Goal: Complete application form

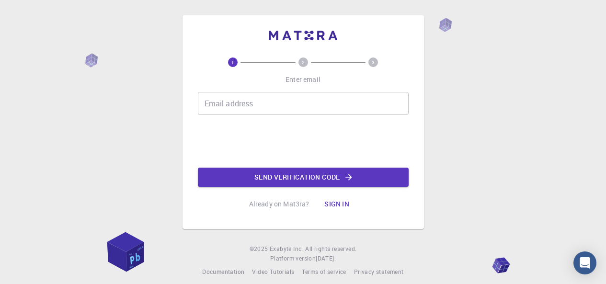
click at [251, 106] on input "Email address" at bounding box center [303, 103] width 211 height 23
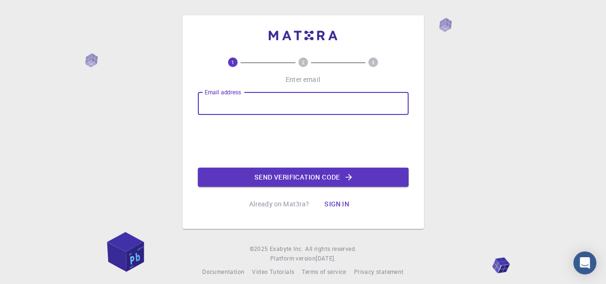
type input "[EMAIL_ADDRESS][DOMAIN_NAME]"
click at [279, 175] on button "Send verification code" at bounding box center [303, 177] width 211 height 19
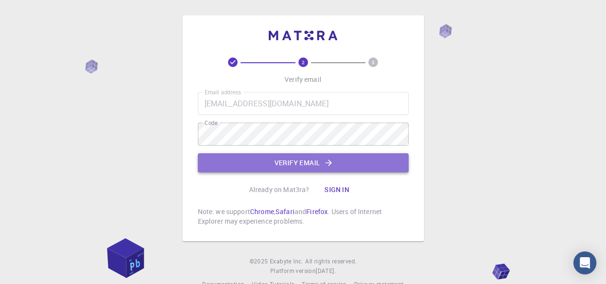
click at [278, 163] on button "Verify email" at bounding box center [303, 162] width 211 height 19
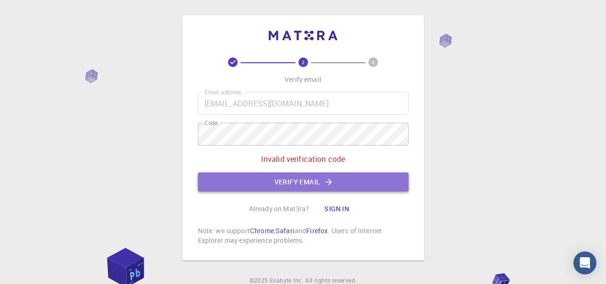
click at [266, 179] on button "Verify email" at bounding box center [303, 181] width 211 height 19
click at [246, 177] on button "Verify email" at bounding box center [303, 181] width 211 height 19
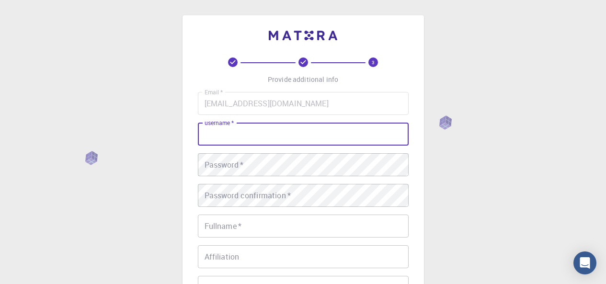
click at [245, 140] on input "username   *" at bounding box center [303, 134] width 211 height 23
type input "seddiki"
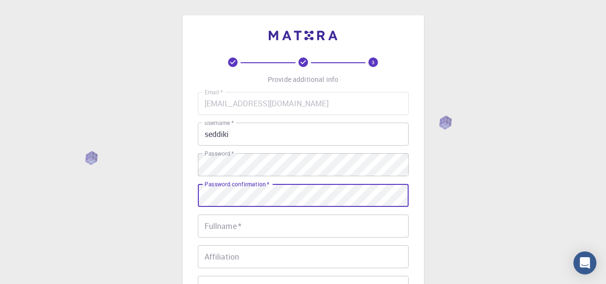
click at [270, 227] on input "Fullname   *" at bounding box center [303, 225] width 211 height 23
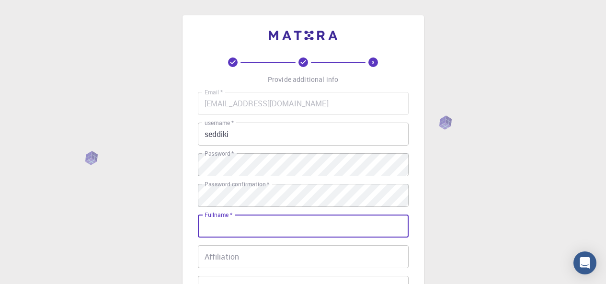
type input "[PERSON_NAME]"
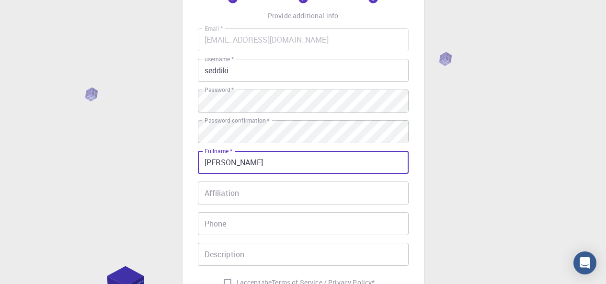
click at [236, 191] on input "Affiliation" at bounding box center [303, 192] width 211 height 23
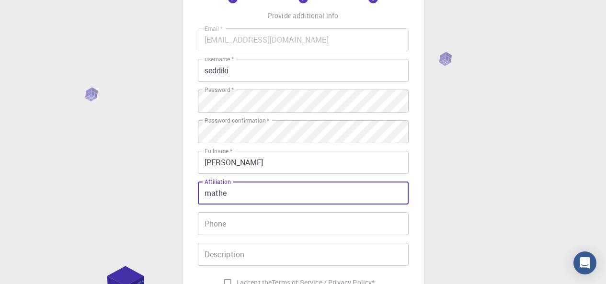
type input "mathe"
click at [255, 227] on input "Phone" at bounding box center [303, 223] width 211 height 23
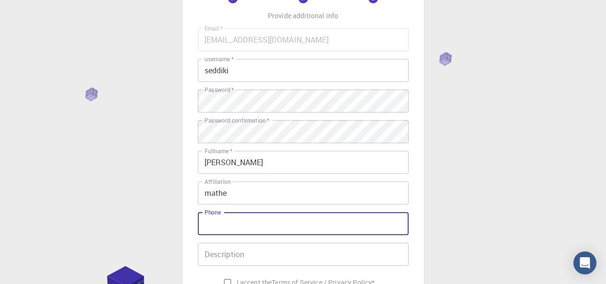
type input "0770843420"
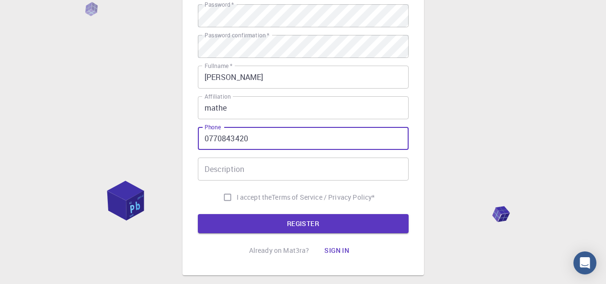
scroll to position [153, 0]
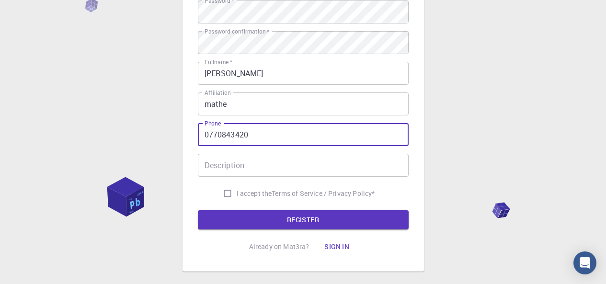
click at [294, 154] on input "Description" at bounding box center [303, 165] width 211 height 23
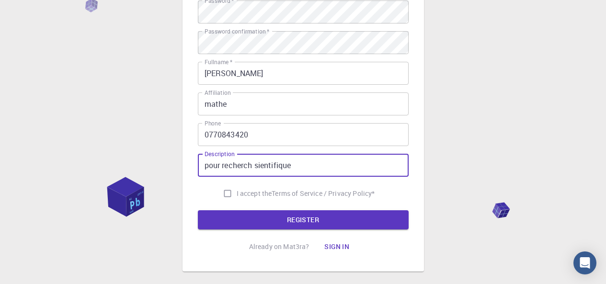
type input "pour recherch sientifique"
click at [237, 192] on span "I accept the" at bounding box center [254, 194] width 35 height 10
click at [236, 192] on input "I accept the Terms of Service / Privacy Policy *" at bounding box center [227, 193] width 18 height 18
checkbox input "true"
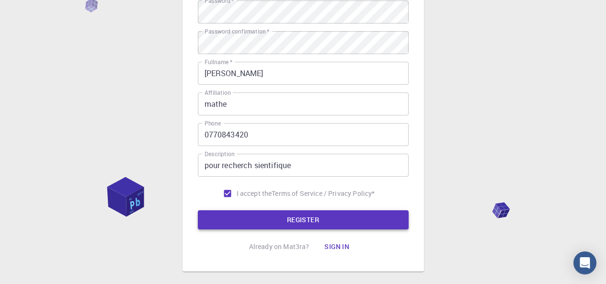
click at [323, 226] on button "REGISTER" at bounding box center [303, 219] width 211 height 19
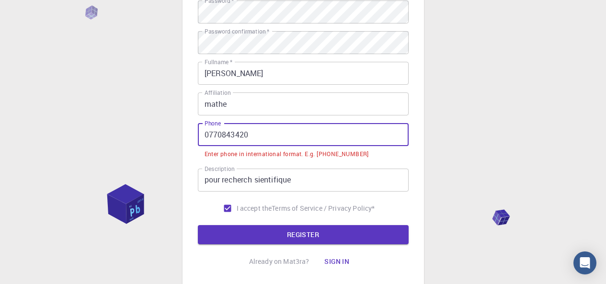
click at [206, 132] on input "0770843420" at bounding box center [303, 134] width 211 height 23
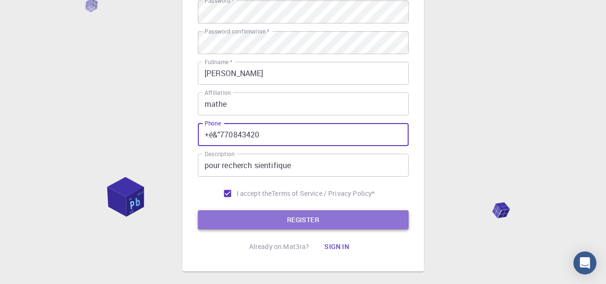
click at [313, 221] on button "REGISTER" at bounding box center [303, 219] width 211 height 19
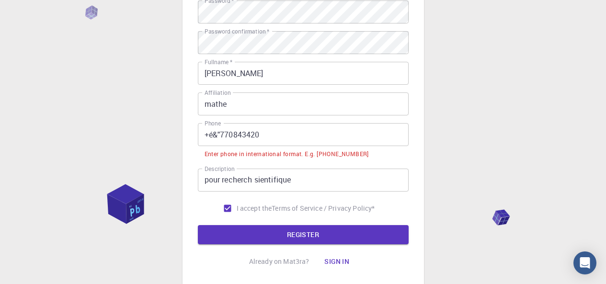
click at [220, 135] on input "+é&"770843420" at bounding box center [303, 134] width 211 height 23
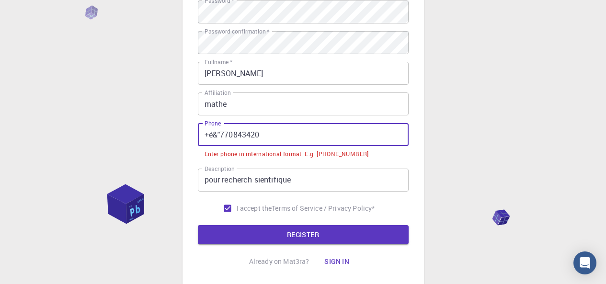
click at [219, 134] on input "+é&"770843420" at bounding box center [303, 134] width 211 height 23
click at [289, 139] on input "+é&"770843420" at bounding box center [303, 134] width 211 height 23
click at [225, 134] on input "+é&"770843420" at bounding box center [303, 134] width 211 height 23
click at [220, 135] on input "+é&"770843420" at bounding box center [303, 134] width 211 height 23
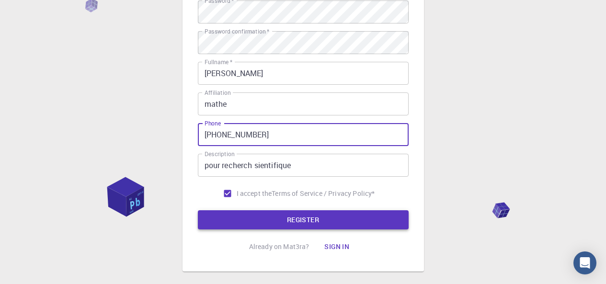
type input "[PHONE_NUMBER]"
click at [285, 223] on button "REGISTER" at bounding box center [303, 219] width 211 height 19
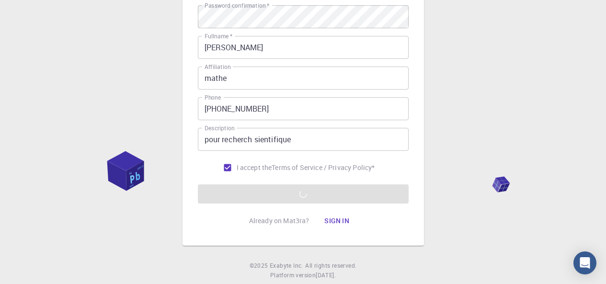
scroll to position [204, 0]
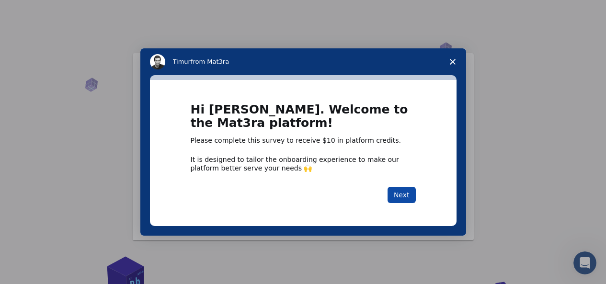
click at [408, 195] on button "Next" at bounding box center [401, 195] width 28 height 16
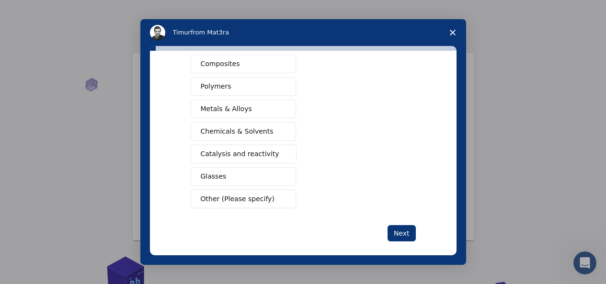
scroll to position [178, 0]
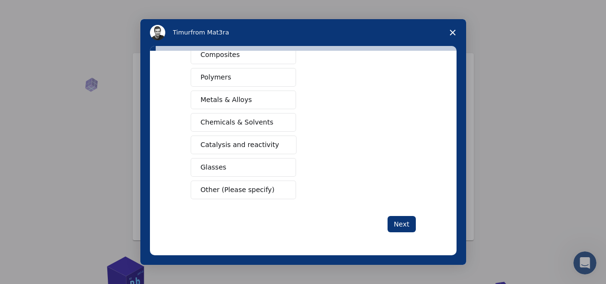
click at [235, 196] on button "Other (Please specify)" at bounding box center [243, 189] width 105 height 19
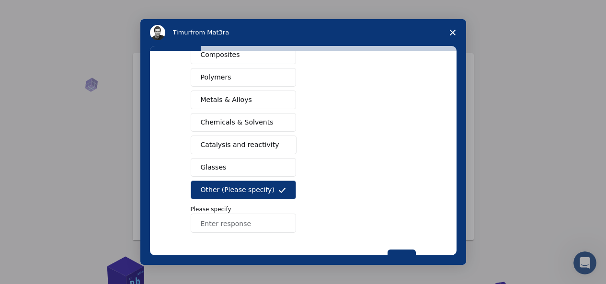
click at [234, 223] on input "Enter response" at bounding box center [243, 223] width 105 height 19
click at [280, 219] on input "سغسفثك يغىضكهشعث بقضؤفهخى" at bounding box center [243, 223] width 105 height 19
click at [282, 225] on input "سغسفثك يغىضكهشعث بقضؤفهخى" at bounding box center [243, 223] width 105 height 19
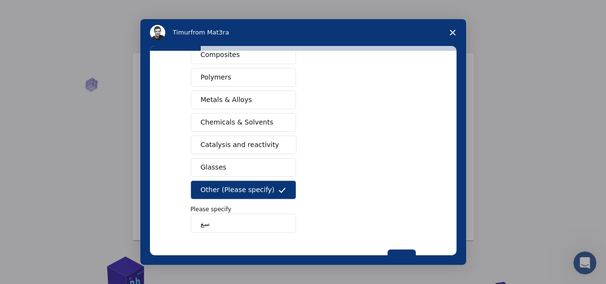
type input "س"
click at [255, 227] on input "Enter response" at bounding box center [243, 223] width 105 height 19
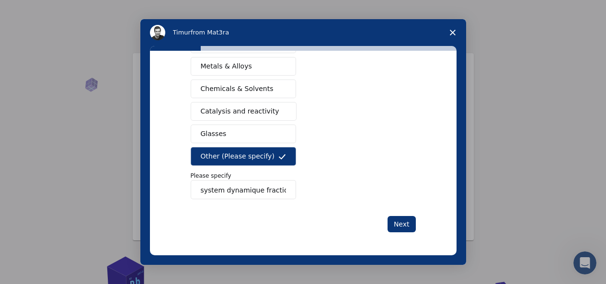
type input "system dynamique fractional"
click at [403, 225] on button "Next" at bounding box center [401, 224] width 28 height 16
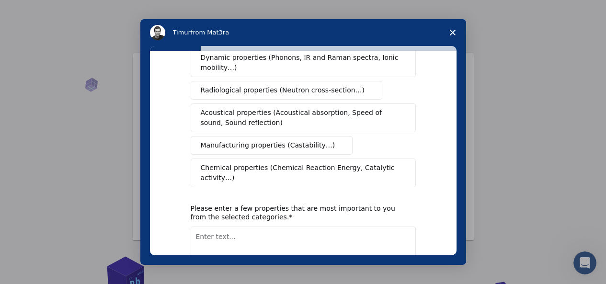
scroll to position [191, 0]
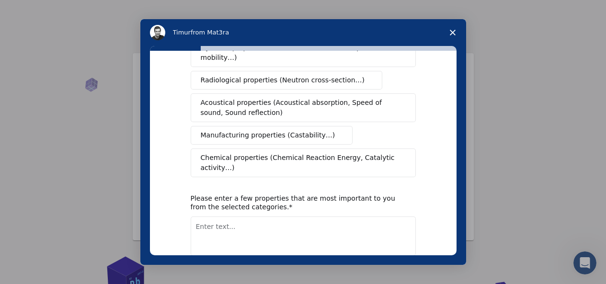
click at [234, 216] on textarea "Enter text..." at bounding box center [303, 235] width 225 height 39
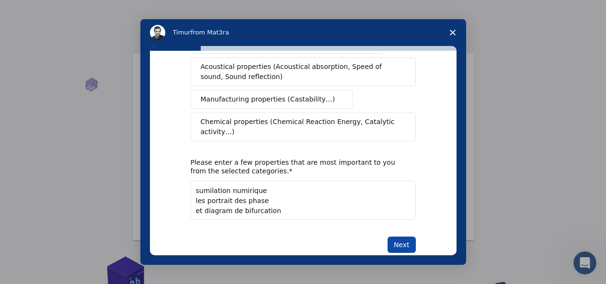
type textarea "sumilation numirique les portrait des phase et diagram de bifurcation"
click at [398, 237] on button "Next" at bounding box center [401, 245] width 28 height 16
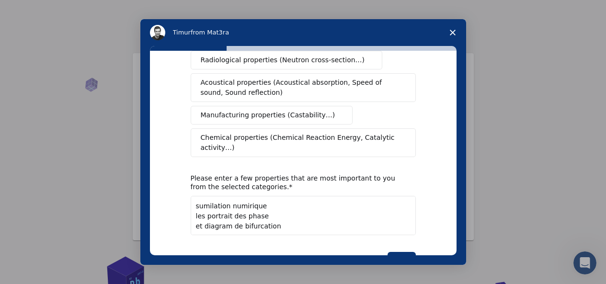
scroll to position [232, 0]
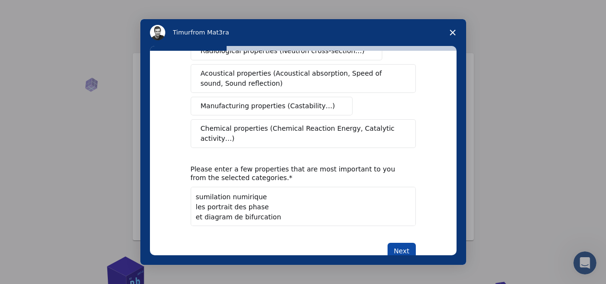
click at [402, 243] on button "Next" at bounding box center [401, 251] width 28 height 16
click at [280, 189] on textarea "sumilation numirique les portrait des phase et diagram de bifurcation" at bounding box center [303, 206] width 225 height 39
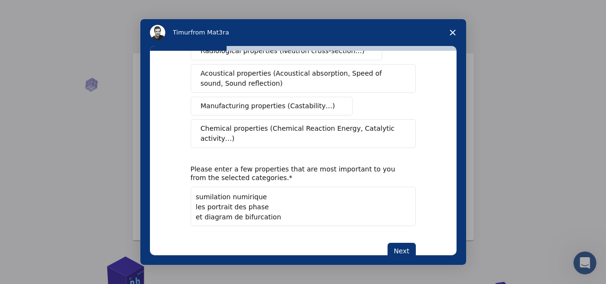
drag, startPoint x: 269, startPoint y: 194, endPoint x: 193, endPoint y: 169, distance: 79.9
click at [193, 187] on textarea "sumilation numirique les portrait des phase et diagram de bifurcation" at bounding box center [303, 206] width 225 height 39
drag, startPoint x: 195, startPoint y: 178, endPoint x: 235, endPoint y: 187, distance: 41.1
click at [235, 187] on textarea "sumilation numirique les portrait des phase et diagram de bifurcation" at bounding box center [303, 206] width 225 height 39
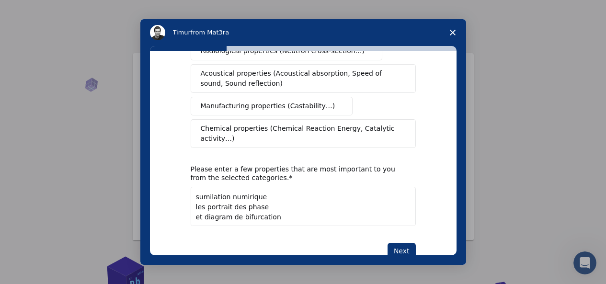
click at [235, 187] on textarea "sumilation numirique les portrait des phase et diagram de bifurcation" at bounding box center [303, 206] width 225 height 39
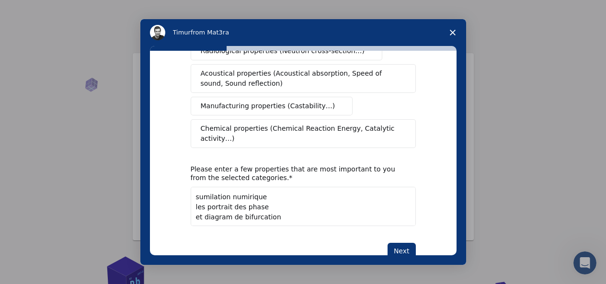
click at [235, 187] on textarea "sumilation numirique les portrait des phase et diagram de bifurcation" at bounding box center [303, 206] width 225 height 39
click at [257, 194] on textarea "sumilation numirique les portrait des phase et diagram de bifurcation" at bounding box center [303, 206] width 225 height 39
drag, startPoint x: 268, startPoint y: 193, endPoint x: 191, endPoint y: 174, distance: 80.0
click at [191, 187] on textarea "sumilation numirique les portrait des phase et diagram de bifurcation" at bounding box center [303, 206] width 225 height 39
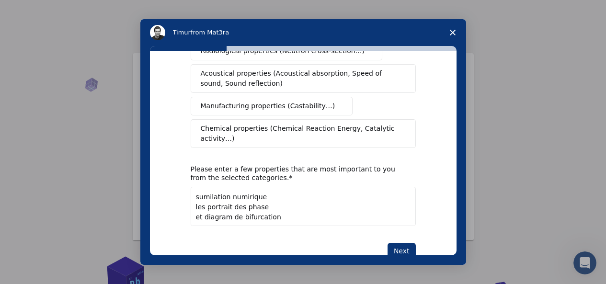
scroll to position [1, 0]
drag, startPoint x: 191, startPoint y: 176, endPoint x: 270, endPoint y: 199, distance: 82.3
click at [270, 199] on textarea "sumilation numirique les portrait des phase et diagram de bifurcation" at bounding box center [303, 206] width 225 height 39
click at [406, 243] on button "Next" at bounding box center [401, 251] width 28 height 16
click at [406, 148] on div "Mechanical properties (Surface energy, Poisson's ratio, Stability, Elastic Cons…" at bounding box center [303, 7] width 225 height 282
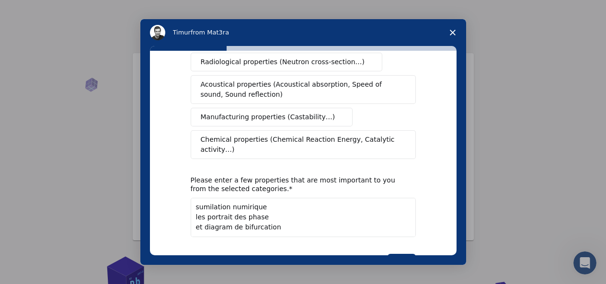
scroll to position [239, 0]
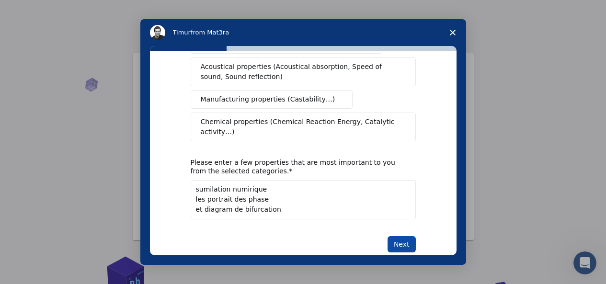
click at [393, 236] on button "Next" at bounding box center [401, 244] width 28 height 16
click at [396, 236] on button "Next" at bounding box center [401, 244] width 28 height 16
click at [398, 236] on button "Next" at bounding box center [401, 244] width 28 height 16
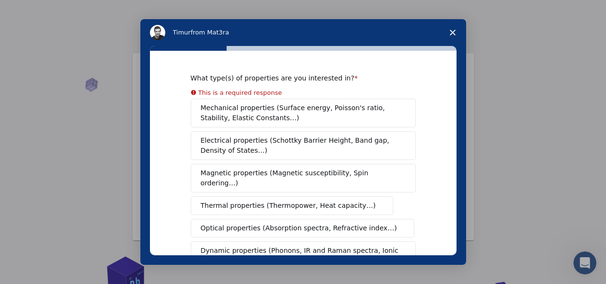
click at [247, 120] on div "Mechanical properties (Surface energy, Poisson's ratio, Stability, Elastic Cons…" at bounding box center [303, 240] width 225 height 282
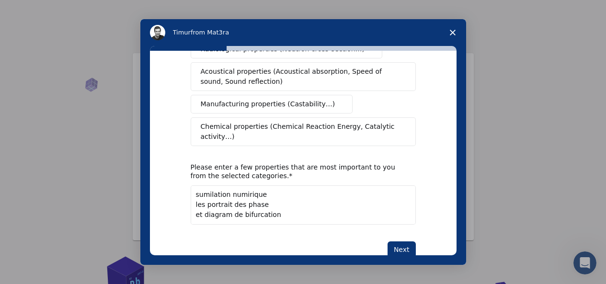
scroll to position [227, 0]
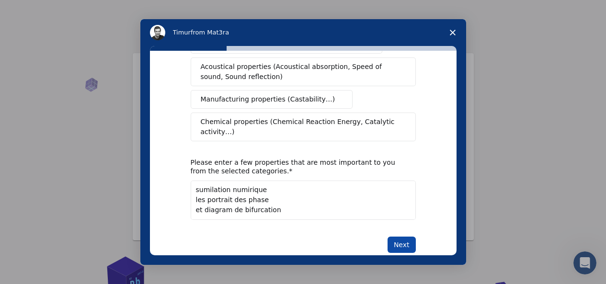
click at [401, 237] on button "Next" at bounding box center [401, 245] width 28 height 16
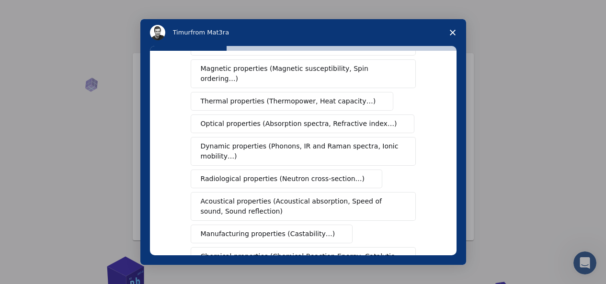
click at [337, 142] on span "Dynamic properties (Phonons, IR and Raman spectra, Ionic mobility…)" at bounding box center [300, 151] width 199 height 20
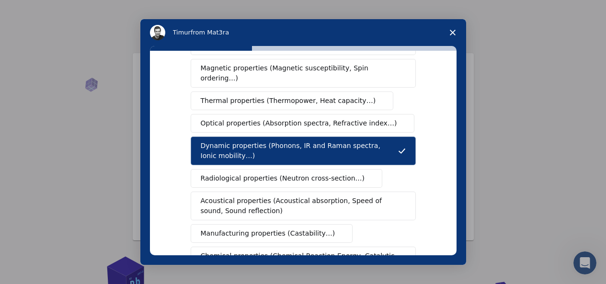
click at [359, 101] on div "Mechanical properties (Surface energy, Poisson's ratio, Stability, Elastic Cons…" at bounding box center [303, 135] width 225 height 282
click at [343, 96] on span "Thermal properties (Thermopower, Heat capacity…)" at bounding box center [288, 101] width 175 height 10
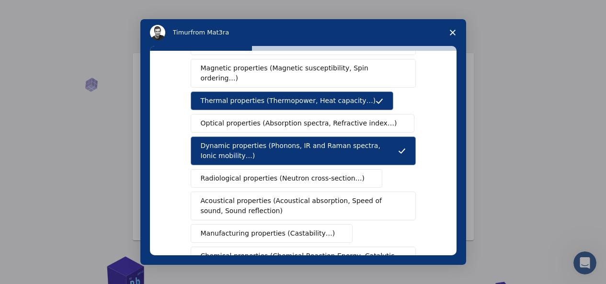
click at [351, 76] on button "Magnetic properties (Magnetic susceptibility, Spin ordering…)" at bounding box center [303, 73] width 225 height 29
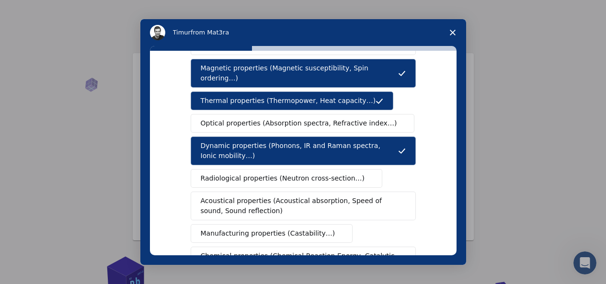
click at [348, 118] on span "Optical properties (Absorption spectra, Refractive index…)" at bounding box center [299, 123] width 196 height 10
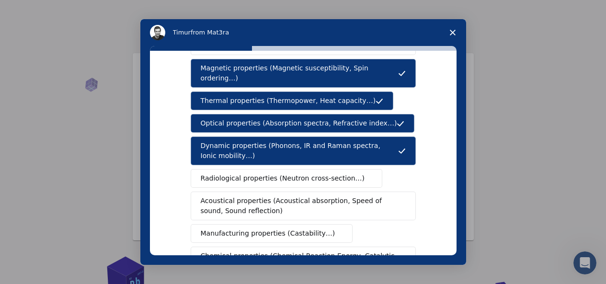
click at [338, 169] on button "Radiological properties (Neutron cross-section…)" at bounding box center [287, 178] width 192 height 19
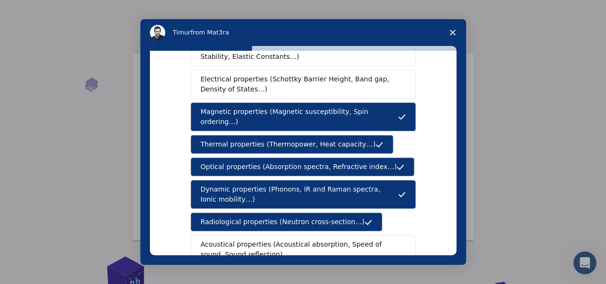
scroll to position [0, 0]
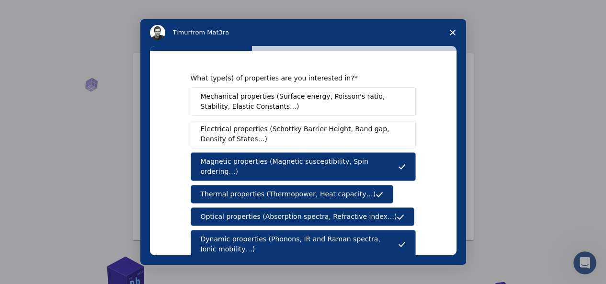
click at [327, 93] on span "Mechanical properties (Surface energy, Poisson's ratio, Stability, Elastic Cons…" at bounding box center [301, 101] width 200 height 20
click at [329, 99] on span "Mechanical properties (Surface energy, Poisson's ratio, Stability, Elastic Cons…" at bounding box center [301, 101] width 200 height 20
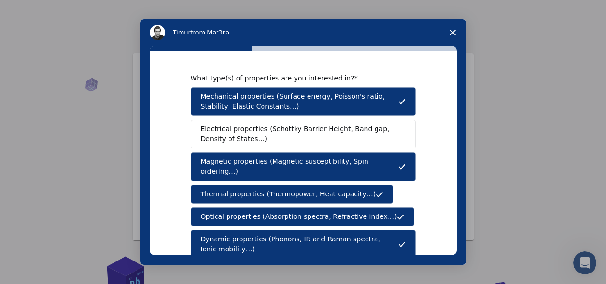
click at [354, 130] on span "Electrical properties (Schottky Barrier Height, Band gap, Density of States…)" at bounding box center [300, 134] width 199 height 20
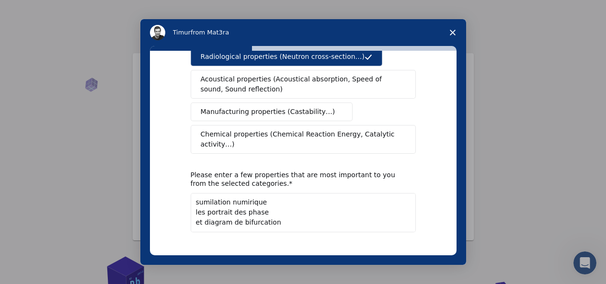
scroll to position [227, 0]
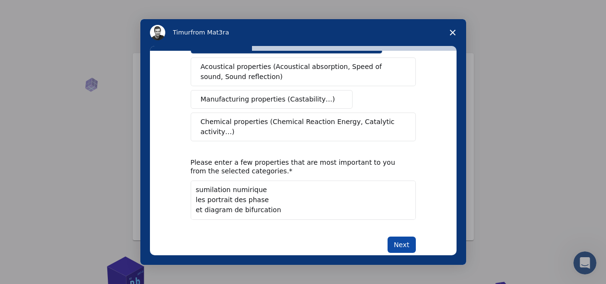
click at [396, 237] on button "Next" at bounding box center [401, 245] width 28 height 16
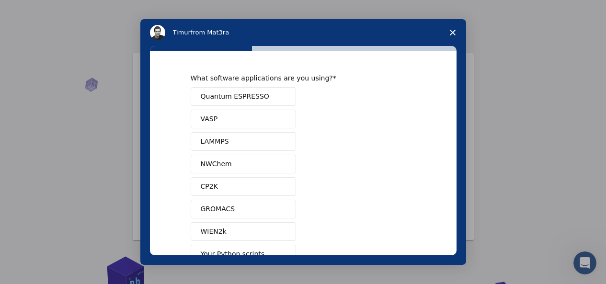
scroll to position [109, 0]
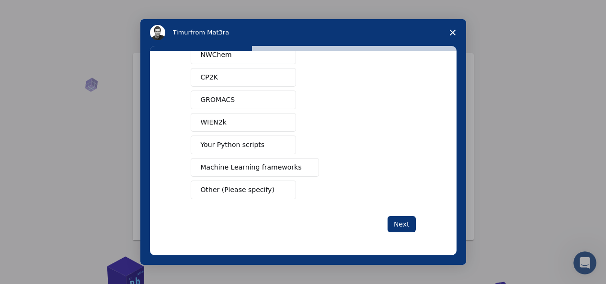
click at [257, 187] on span "Other (Please specify)" at bounding box center [238, 190] width 74 height 10
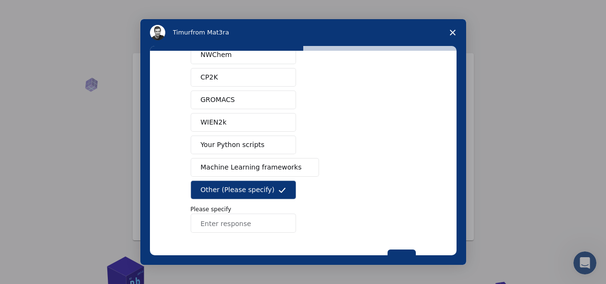
click at [248, 219] on input "Enter response" at bounding box center [243, 223] width 105 height 19
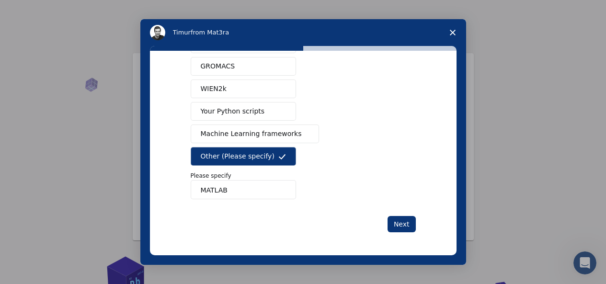
type input "MATLAB"
click at [405, 230] on button "Next" at bounding box center [401, 224] width 28 height 16
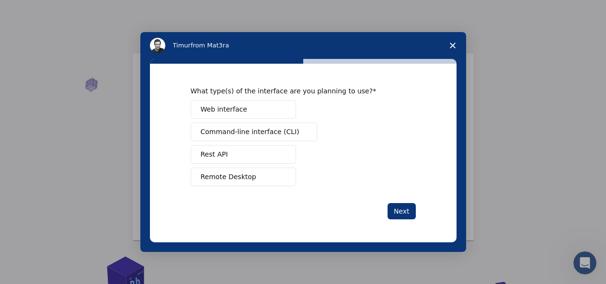
click at [266, 136] on span "Command-line interface (CLI)" at bounding box center [250, 132] width 99 height 10
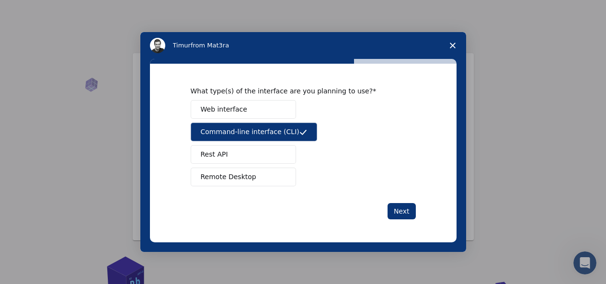
click at [253, 150] on button "Rest API" at bounding box center [243, 154] width 105 height 19
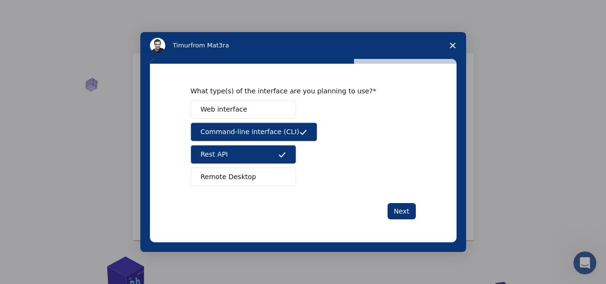
click at [254, 173] on button "Remote Desktop" at bounding box center [243, 177] width 105 height 19
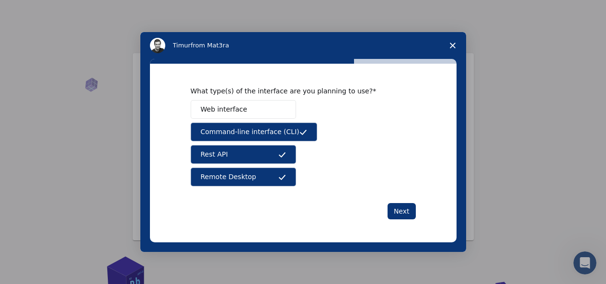
click at [247, 112] on button "Web interface" at bounding box center [243, 109] width 105 height 19
click at [279, 109] on span "Intercom messenger" at bounding box center [282, 110] width 8 height 8
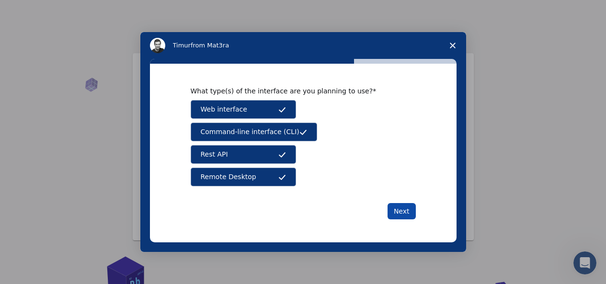
click at [405, 214] on button "Next" at bounding box center [401, 211] width 28 height 16
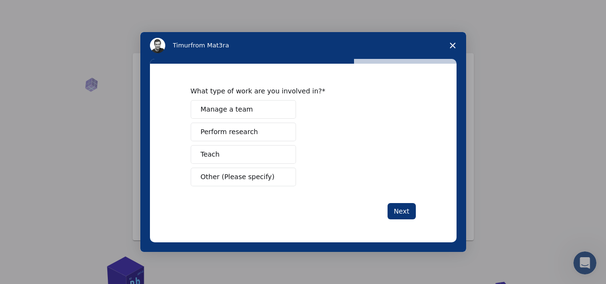
click at [278, 104] on button "Manage a team" at bounding box center [243, 109] width 105 height 19
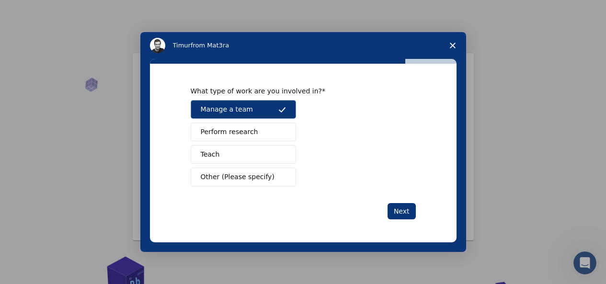
click at [225, 130] on span "Perform research" at bounding box center [229, 132] width 57 height 10
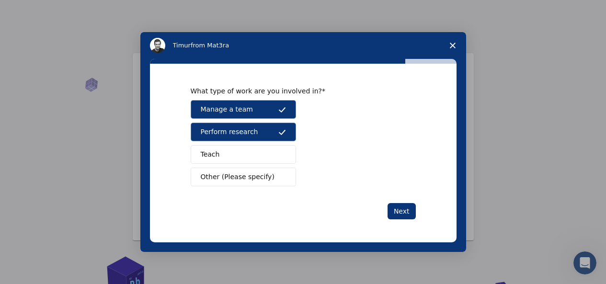
click at [255, 159] on button "Teach" at bounding box center [243, 154] width 105 height 19
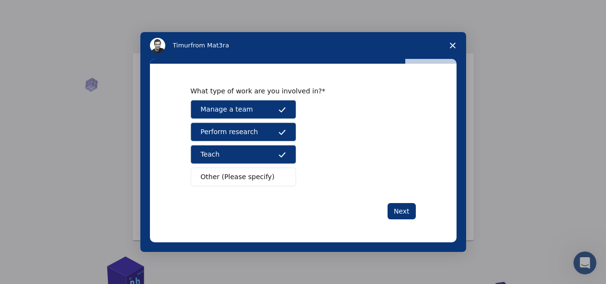
click at [255, 175] on span "Other (Please specify)" at bounding box center [238, 177] width 74 height 10
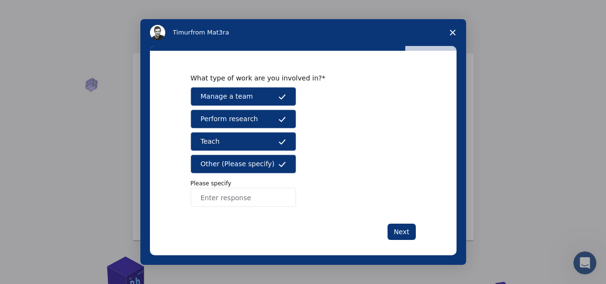
click at [263, 162] on button "Other (Please specify)" at bounding box center [243, 164] width 105 height 19
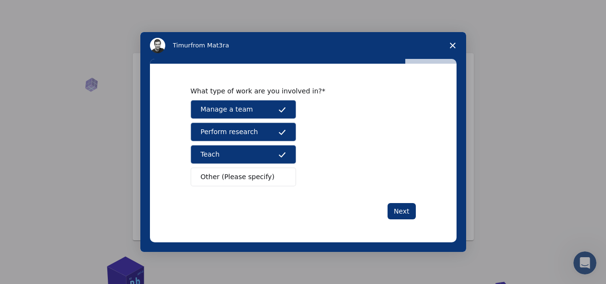
click at [263, 162] on button "Teach" at bounding box center [243, 154] width 105 height 19
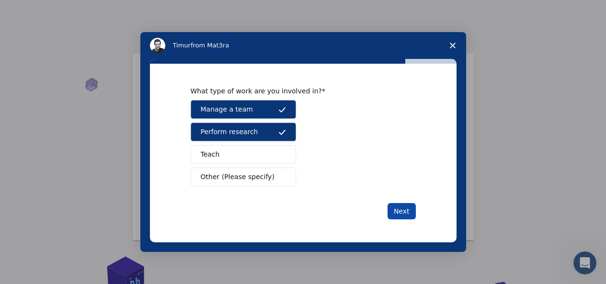
click at [405, 208] on button "Next" at bounding box center [401, 211] width 28 height 16
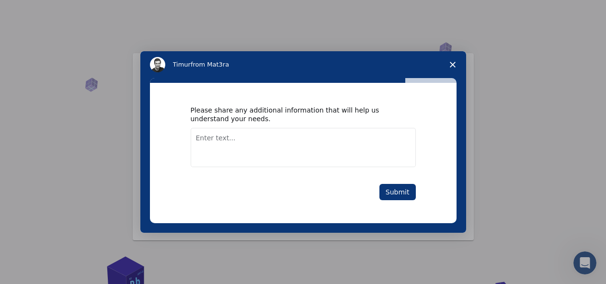
paste textarea "DIAGRAM de bifurcation en fractional system D^{α}x=y D^{α}y=z D^{α}z=-y-βz-μx+x…"
type textarea "DIAGRAM de bifurcation en fractional system D^{α}x=y D^{α}y=z D^{α}z=-y-βz-μx+x…"
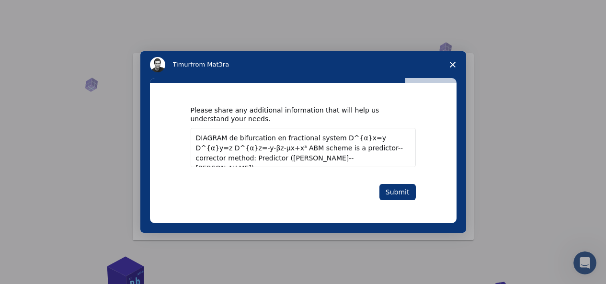
drag, startPoint x: 225, startPoint y: 135, endPoint x: 262, endPoint y: 173, distance: 52.5
click at [244, 172] on div "Please share any additional information that will help us understand your needs…" at bounding box center [303, 153] width 225 height 94
click at [396, 190] on button "Submit" at bounding box center [397, 192] width 36 height 16
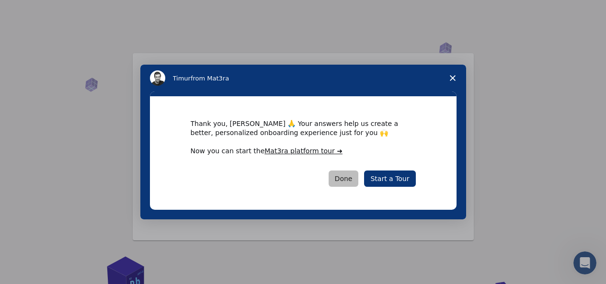
click at [349, 175] on button "Done" at bounding box center [343, 178] width 30 height 16
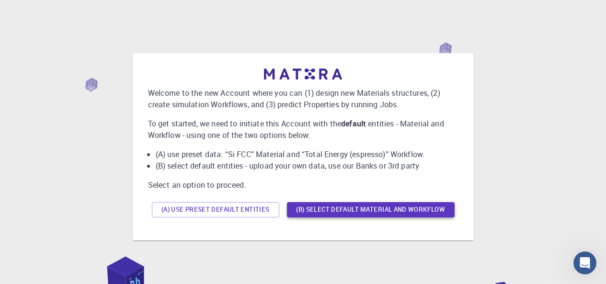
click at [343, 210] on button "(B) Select default material and workflow" at bounding box center [371, 209] width 168 height 15
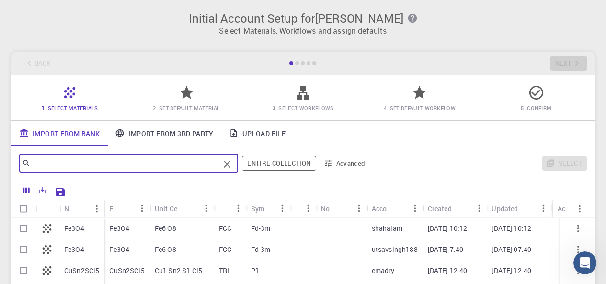
click at [207, 164] on input "text" at bounding box center [125, 163] width 189 height 13
type input "system dynamique"
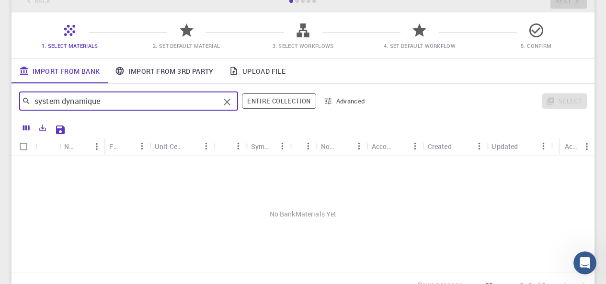
scroll to position [56, 0]
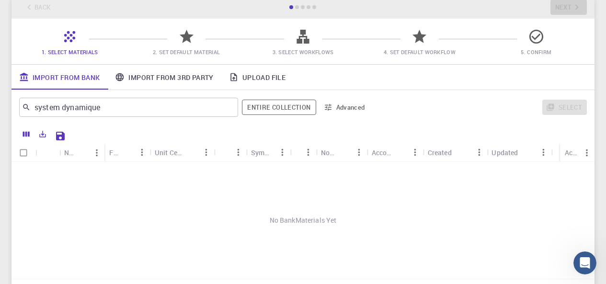
click at [200, 46] on span "2. Set Default Material" at bounding box center [186, 45] width 109 height 23
